Goal: Obtain resource: Obtain resource

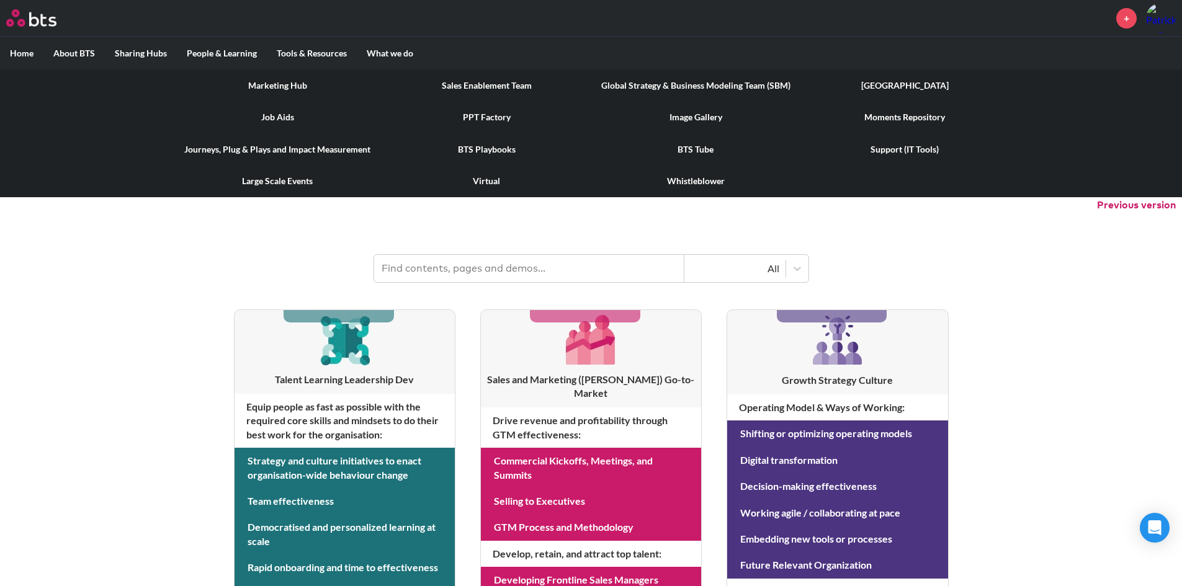
click at [490, 122] on link "PPT Factory" at bounding box center [486, 117] width 209 height 32
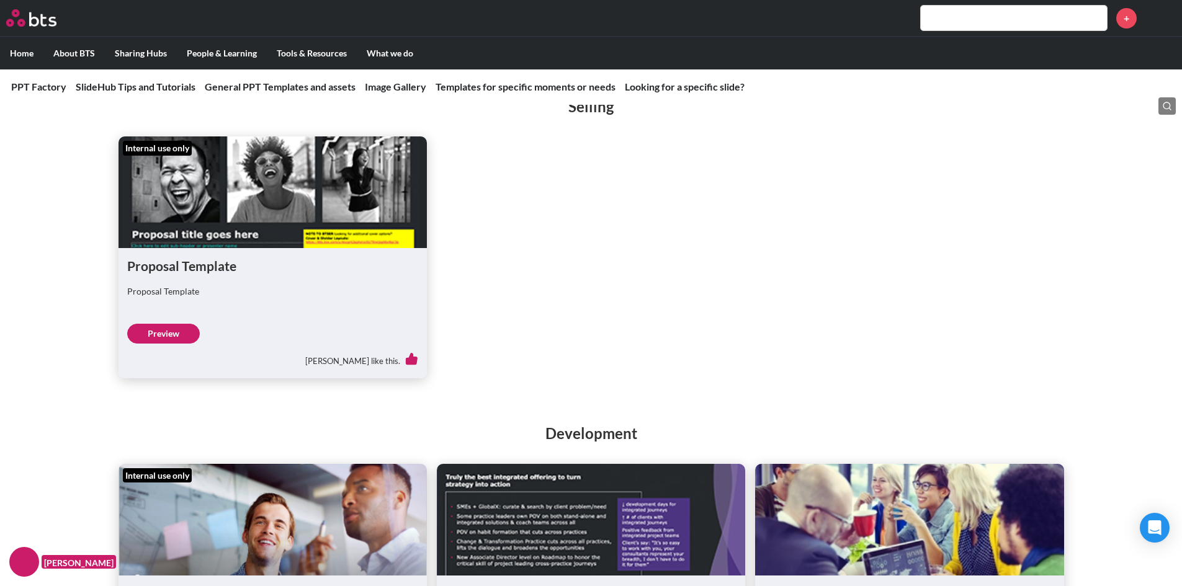
scroll to position [2295, 0]
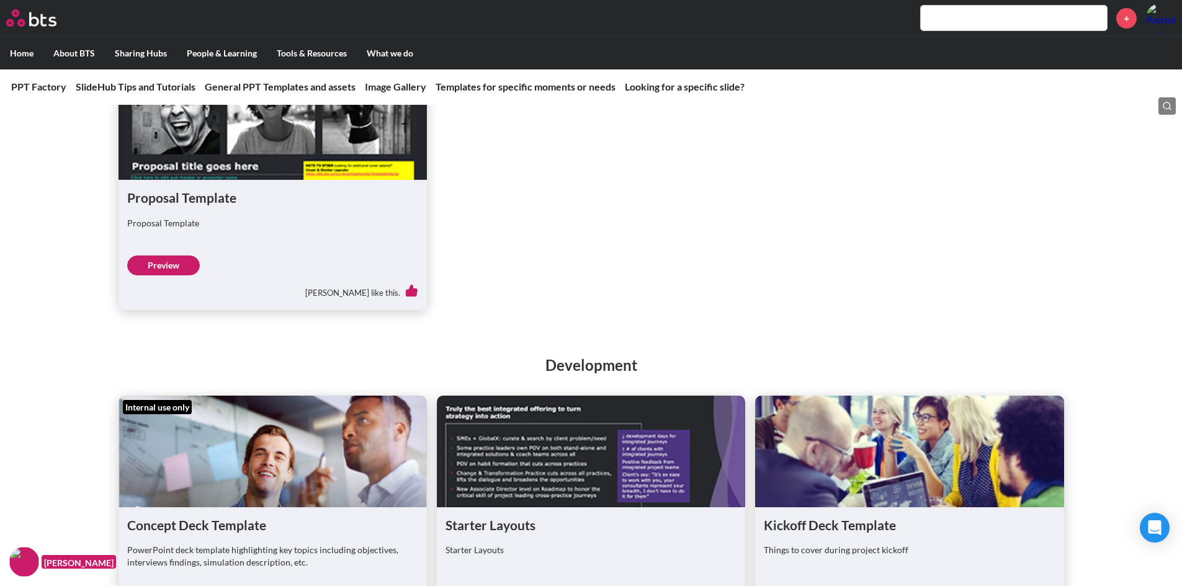
click at [324, 232] on div "Proposal Template" at bounding box center [272, 229] width 291 height 24
click at [264, 149] on figure at bounding box center [272, 124] width 308 height 112
click at [183, 256] on link "Preview" at bounding box center [163, 266] width 73 height 20
